Goal: Information Seeking & Learning: Check status

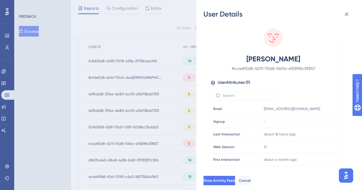
click at [129, 64] on div "User Details [PERSON_NAME] # ccadf5d8-4011-70d8-560a-e15898c39857 User Attribut…" at bounding box center [181, 95] width 362 height 190
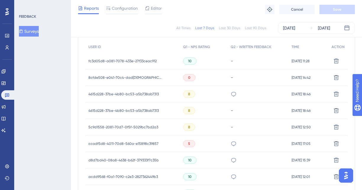
click at [129, 64] on div "fc3d05d8-a081-7078-433e-27f33ceac912 fc3d05d8-a081-7078-433e-27f33ceac912" at bounding box center [122, 61] width 68 height 17
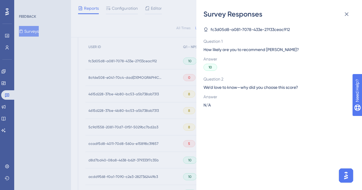
click at [117, 61] on div "Survey Responses fc3d05d8-a081-7078-433e-27f33ceac912 Question 1 How likely are…" at bounding box center [181, 95] width 362 height 190
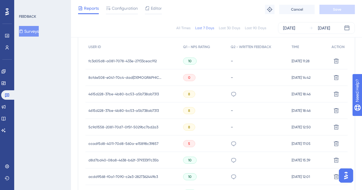
click at [117, 61] on span "fc3d05d8-a081-7078-433e-27f33ceac912" at bounding box center [122, 61] width 68 height 5
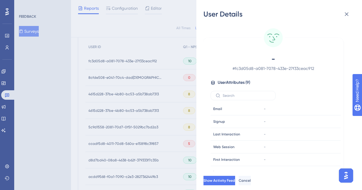
click at [98, 59] on div "User Details - # fc3d05d8-a081-7078-433e-27f33ceac912 User Attributes ( 9 ) Ema…" at bounding box center [181, 95] width 362 height 190
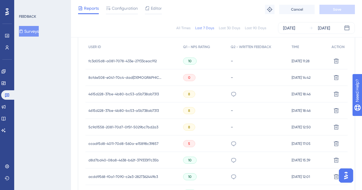
click at [90, 59] on span "fc3d05d8-a081-7078-433e-27f33ceac912" at bounding box center [122, 61] width 68 height 5
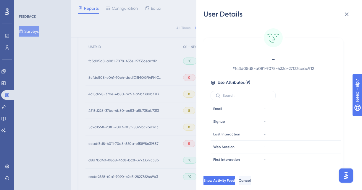
click at [96, 59] on div "User Details - # fc3d05d8-a081-7078-433e-27f33ceac912 User Attributes ( 9 ) Ema…" at bounding box center [181, 95] width 362 height 190
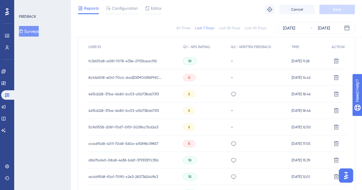
click at [140, 60] on span "fc3d05d8-a081-7078-433e-27f33ceac912" at bounding box center [122, 61] width 68 height 5
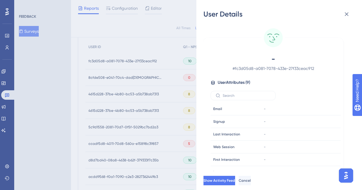
click at [125, 50] on div "User Details - # fc3d05d8-a081-7078-433e-27f33ceac912 User Attributes ( 9 ) Ema…" at bounding box center [181, 95] width 362 height 190
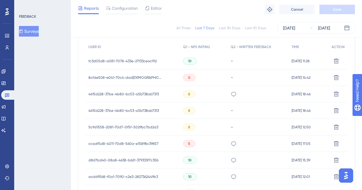
click at [108, 53] on div "fc3d05d8-a081-7078-433e-27f33ceac912 fc3d05d8-a081-7078-433e-27f33ceac912" at bounding box center [122, 61] width 68 height 17
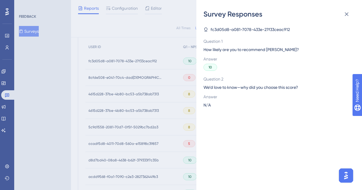
click at [107, 57] on div "Survey Responses fc3d05d8-a081-7078-433e-27f33ceac912 Question 1 How likely are…" at bounding box center [181, 95] width 362 height 190
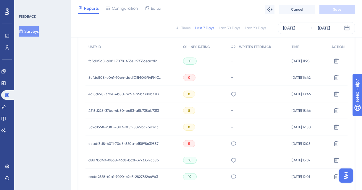
click at [107, 57] on div "fc3d05d8-a081-7078-433e-27f33ceac912 fc3d05d8-a081-7078-433e-27f33ceac912" at bounding box center [122, 61] width 68 height 17
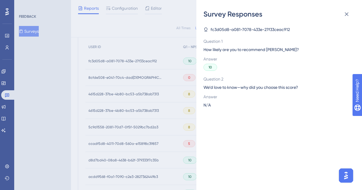
click at [109, 64] on div "Survey Responses fc3d05d8-a081-7078-433e-27f33ceac912 Question 1 How likely are…" at bounding box center [181, 95] width 362 height 190
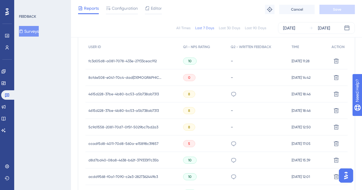
click at [109, 64] on div "fc3d05d8-a081-7078-433e-27f33ceac912 fc3d05d8-a081-7078-433e-27f33ceac912" at bounding box center [122, 61] width 68 height 17
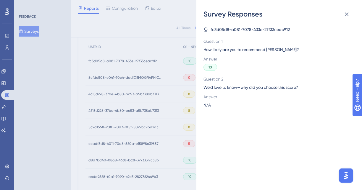
click at [143, 63] on div "Survey Responses fc3d05d8-a081-7078-433e-27f33ceac912 Question 1 How likely are…" at bounding box center [181, 95] width 362 height 190
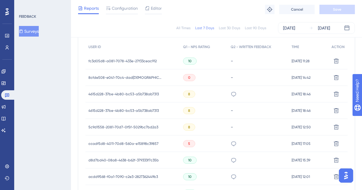
click at [154, 63] on div "fc3d05d8-a081-7078-433e-27f33ceac912 fc3d05d8-a081-7078-433e-27f33ceac912" at bounding box center [122, 61] width 68 height 17
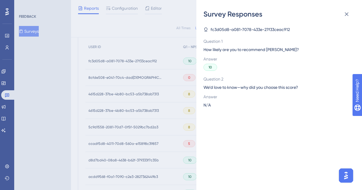
click at [147, 73] on div "Survey Responses fc3d05d8-a081-7078-433e-27f33ceac912 Question 1 How likely are…" at bounding box center [181, 95] width 362 height 190
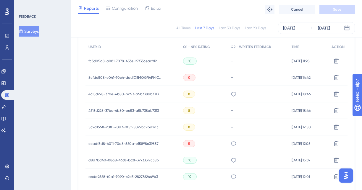
click at [146, 78] on span "8cfde508-e041-70c4-dad[DEMOGRAPHIC_DATA]-df5a008de37d" at bounding box center [125, 77] width 74 height 5
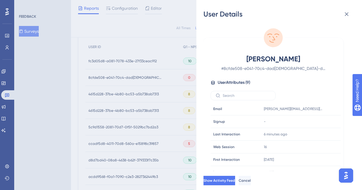
click at [143, 64] on div "User Details [PERSON_NAME] # 8cfde508-e041-70c4-dad[DEMOGRAPHIC_DATA]-df5a008de…" at bounding box center [181, 95] width 362 height 190
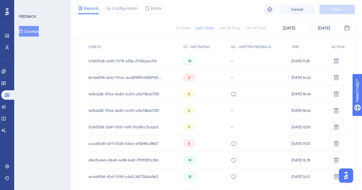
click at [143, 64] on div "fc3d05d8-a081-7078-433e-27f33ceac912 fc3d05d8-a081-7078-433e-27f33ceac912" at bounding box center [122, 61] width 68 height 17
click at [143, 62] on span "fc3d05d8-a081-7078-433e-27f33ceac912" at bounding box center [122, 61] width 68 height 5
